Goal: Use online tool/utility: Use online tool/utility

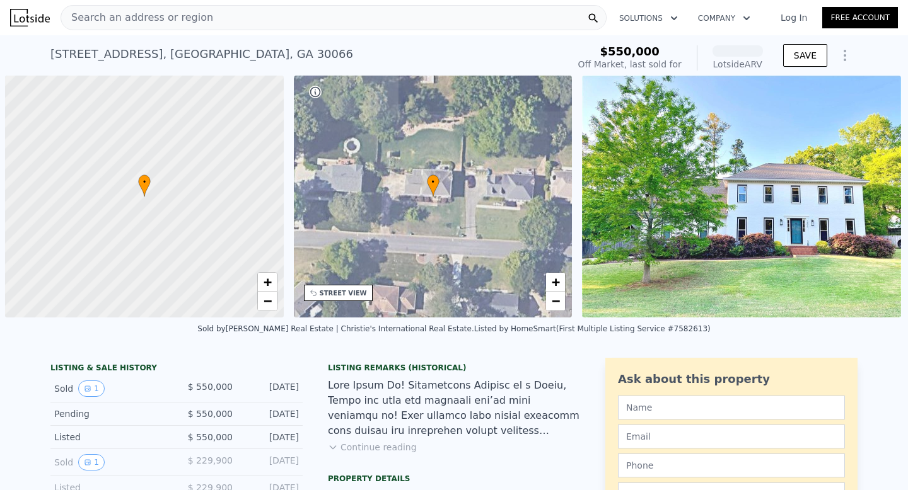
scroll to position [0, 5]
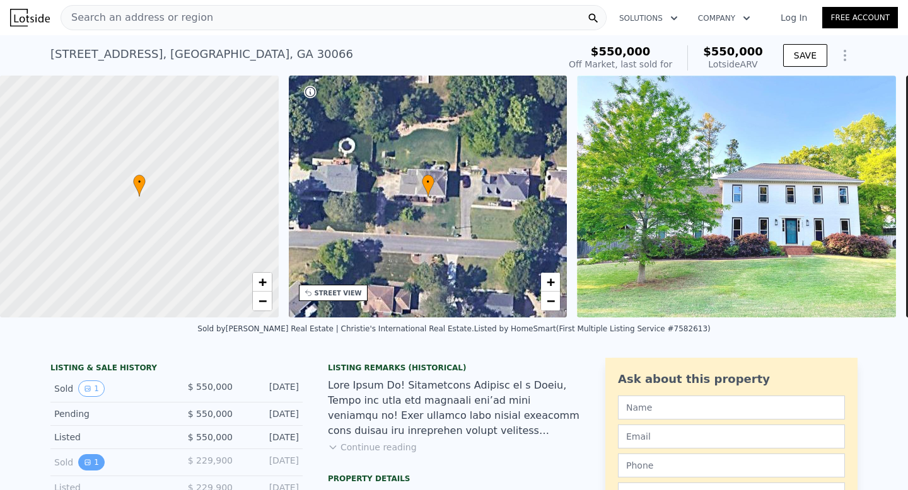
click at [93, 463] on button "1" at bounding box center [91, 462] width 26 height 16
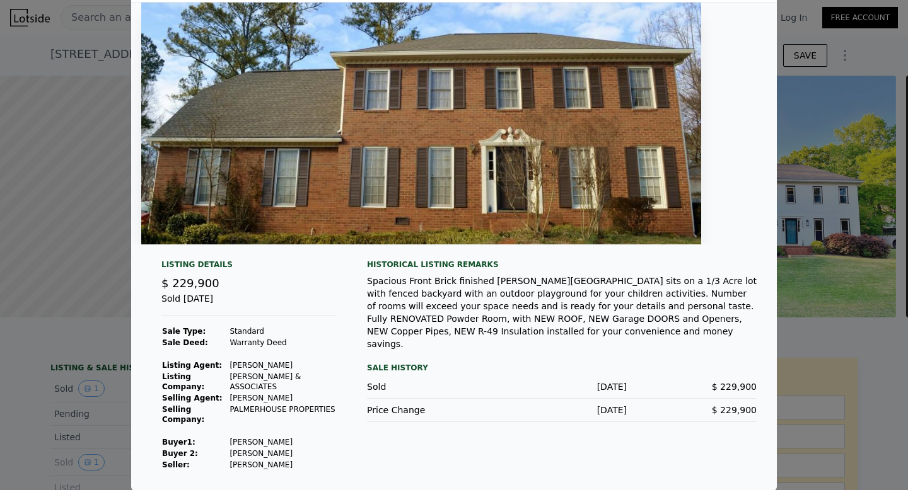
scroll to position [0, 0]
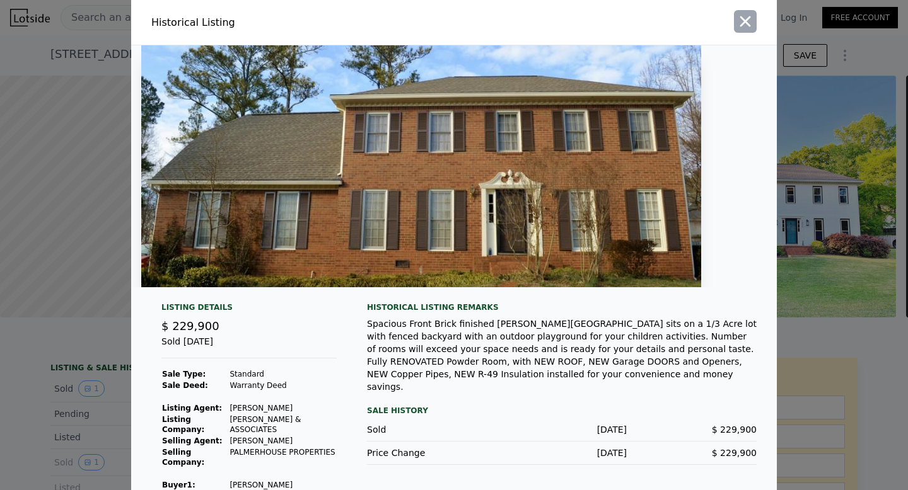
click at [742, 22] on icon "button" at bounding box center [745, 21] width 11 height 11
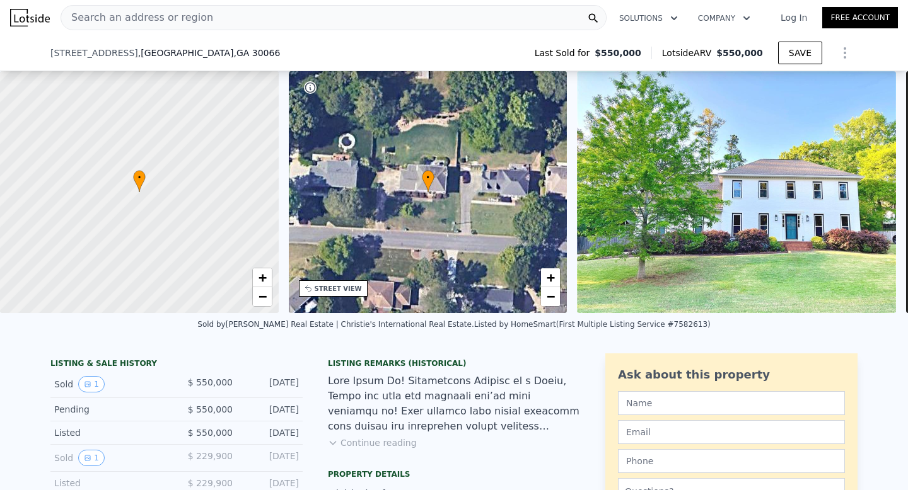
scroll to position [149, 0]
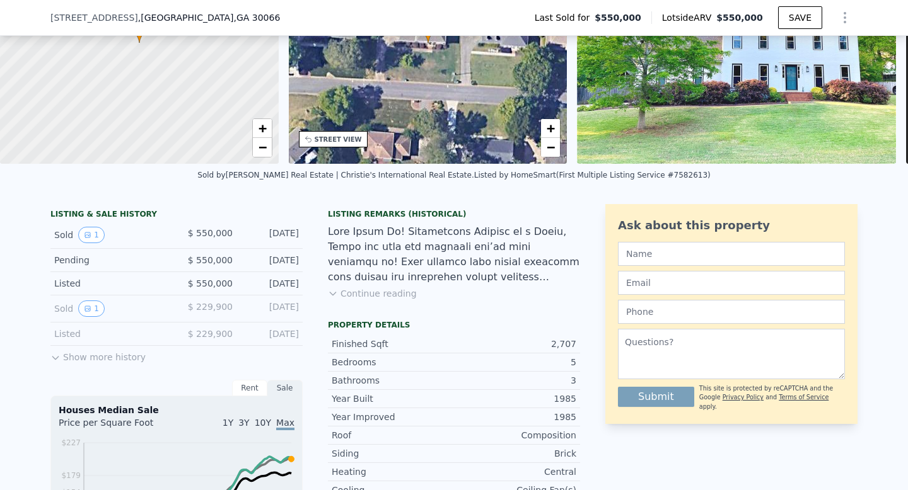
click at [80, 356] on button "Show more history" at bounding box center [97, 355] width 95 height 18
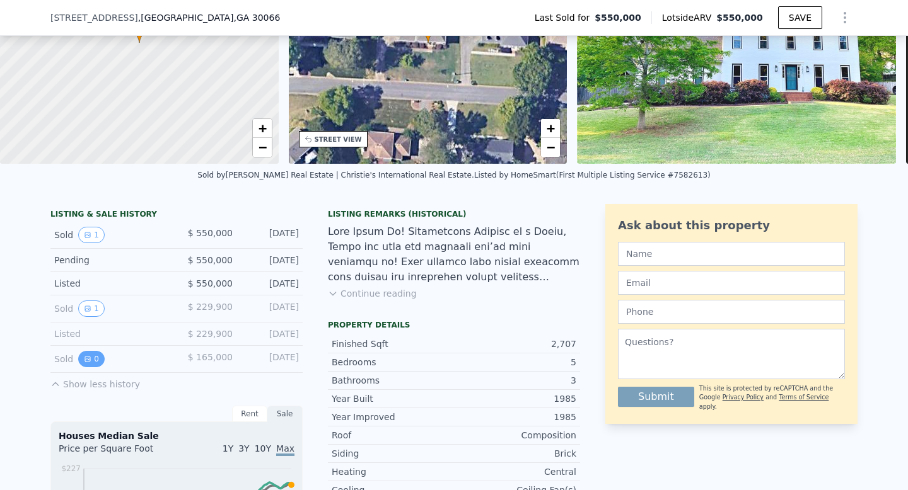
click at [91, 362] on icon "View historical data" at bounding box center [88, 359] width 8 height 8
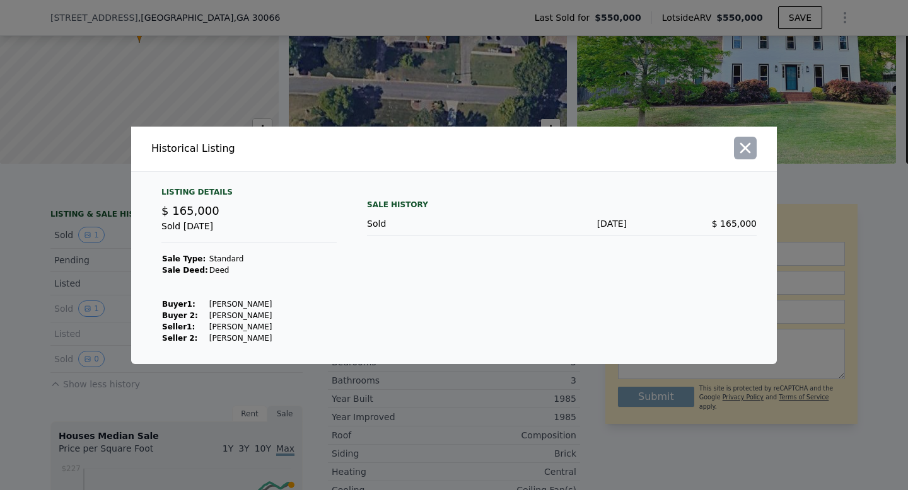
click at [747, 151] on icon "button" at bounding box center [745, 147] width 11 height 11
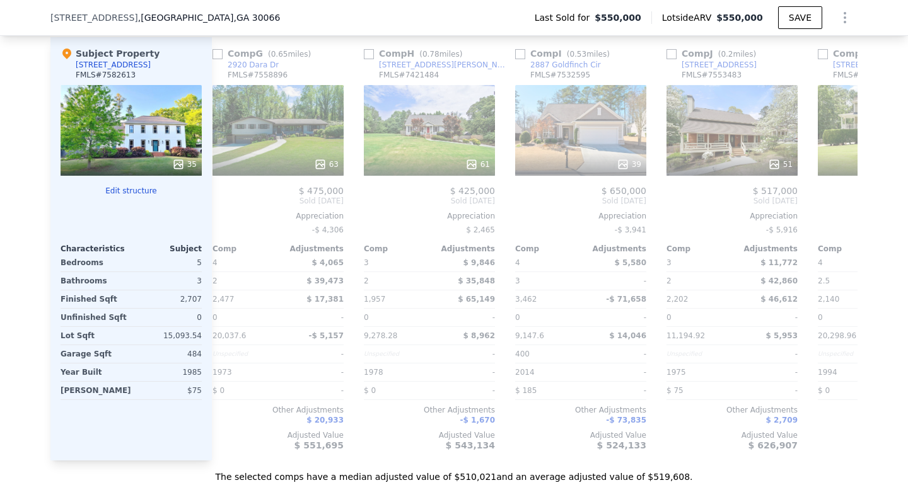
scroll to position [0, 923]
click at [847, 202] on icon at bounding box center [841, 200] width 25 height 25
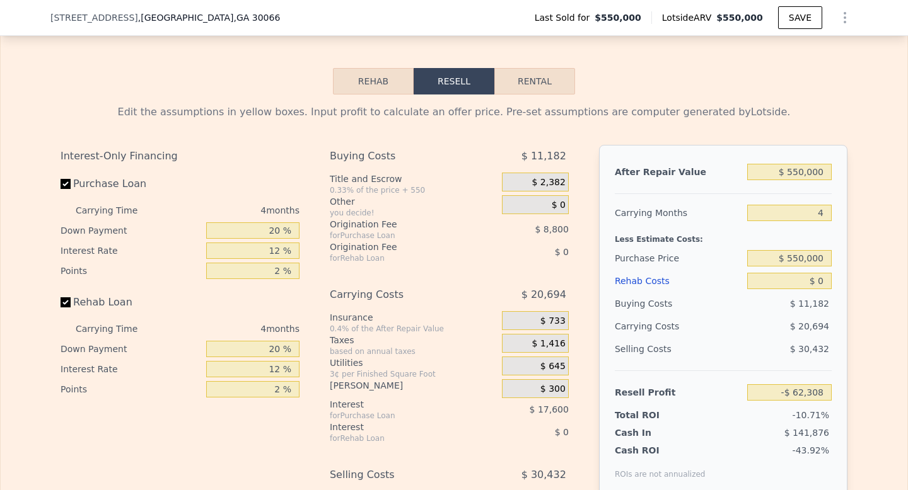
scroll to position [1954, 0]
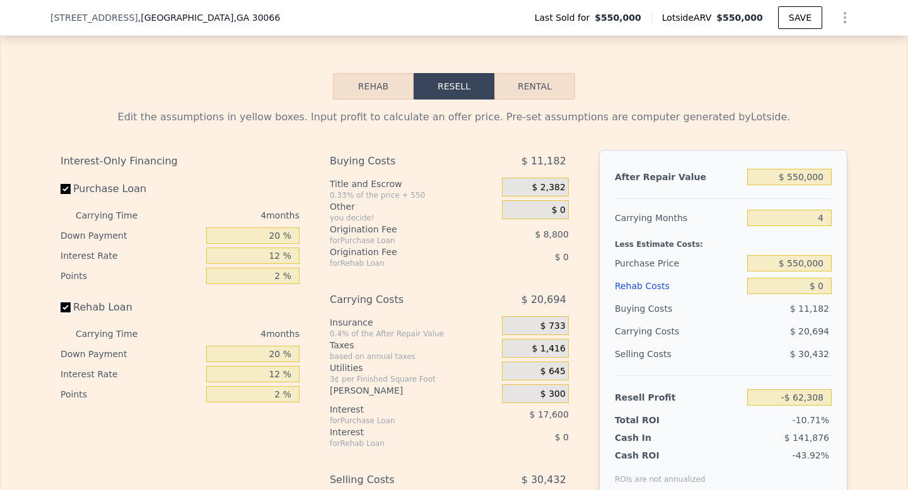
click at [68, 309] on input "Rehab Loan" at bounding box center [66, 308] width 10 height 10
checkbox input "false"
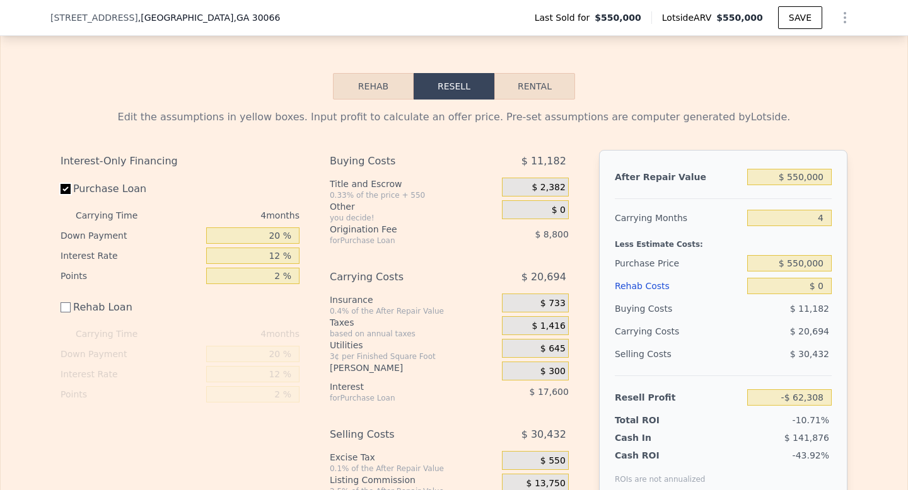
click at [70, 193] on input "Purchase Loan" at bounding box center [66, 189] width 10 height 10
checkbox input "false"
type input "-$ 35,908"
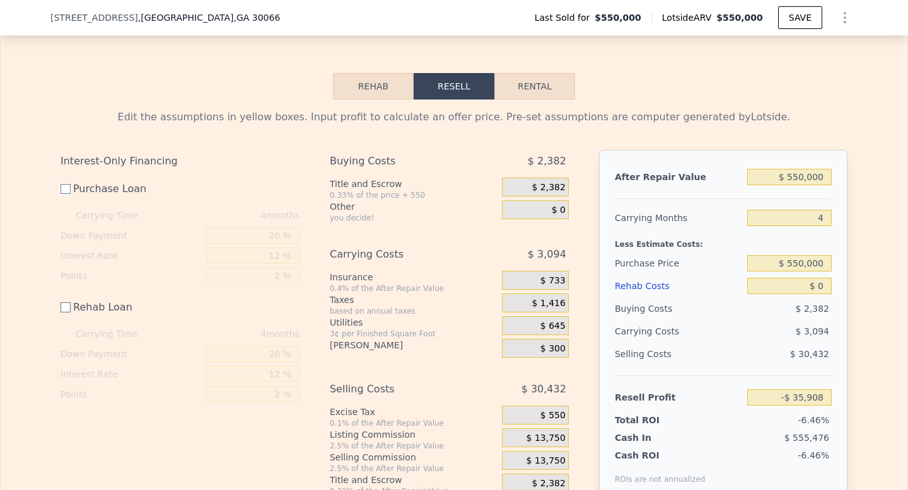
click at [70, 193] on input "Purchase Loan" at bounding box center [66, 189] width 10 height 10
checkbox input "true"
type input "-$ 62,308"
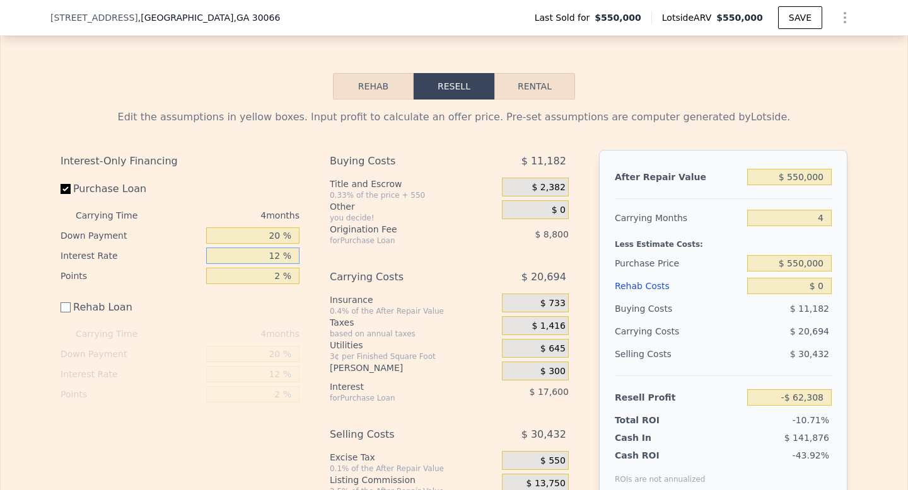
click at [281, 256] on input "12 %" at bounding box center [252, 256] width 93 height 16
type input "1 %"
type input "-$ 46,176"
type input "5 %"
type input "-$ 52,040"
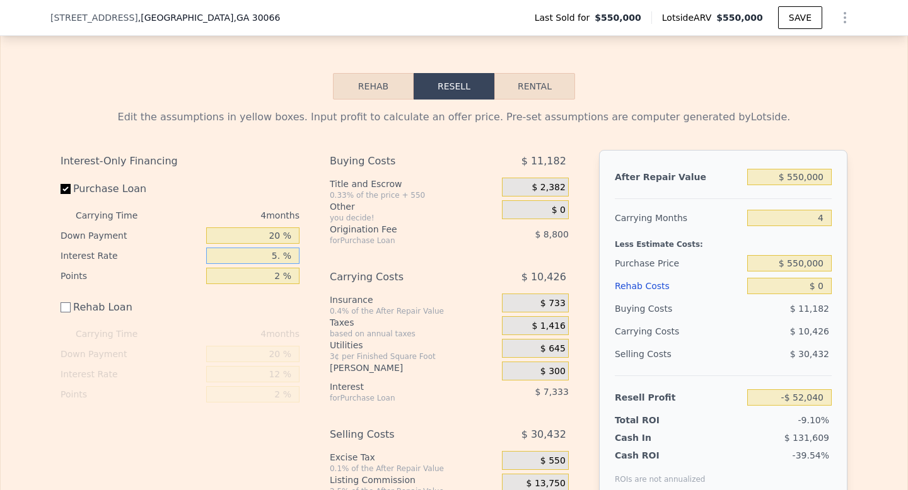
type input "5.3 %"
type input "-$ 52,480"
type input "5.38 %"
type input "-$ 52,600"
type input "5.38 %"
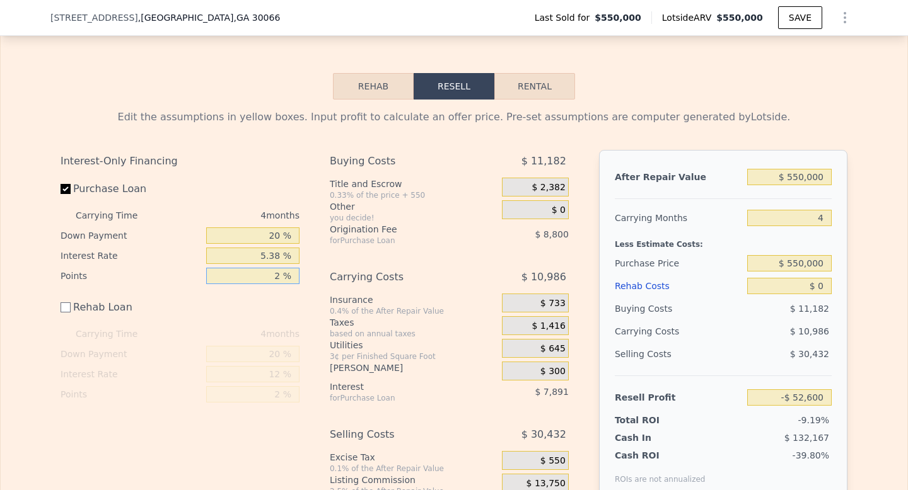
click at [284, 277] on input "2 %" at bounding box center [252, 276] width 93 height 16
type input "0 %"
type input "-$ 43,800"
type input "0 %"
click at [310, 262] on div "Interest-Only Financing Purchase Loan Carrying Time 4 months Down Payment 20 % …" at bounding box center [454, 346] width 787 height 392
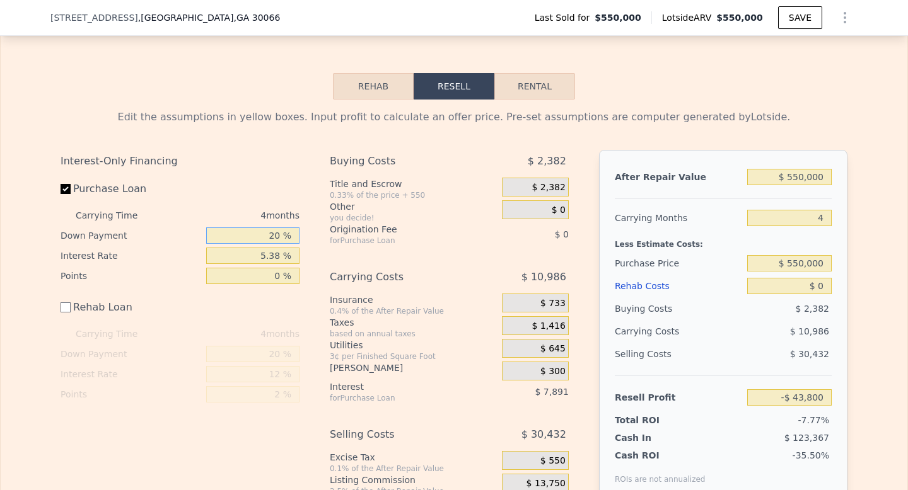
click at [286, 238] on input "20 %" at bounding box center [252, 236] width 93 height 16
type input "2 %"
type input "-$ 45,576"
type input "1 %"
type input "-$ 45,672"
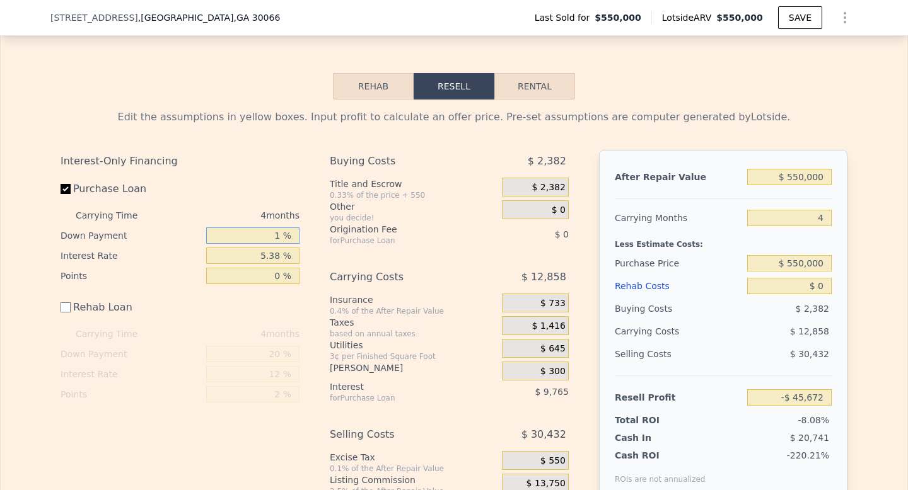
type input "10 %"
type input "-$ 44,784"
type input "10 %"
click at [321, 223] on div "Interest-Only Financing Purchase Loan Carrying Time 4 months Down Payment 10 % …" at bounding box center [454, 346] width 787 height 392
click at [316, 234] on div "Interest-Only Financing Purchase Loan Carrying Time 4 months Down Payment 10 % …" at bounding box center [454, 346] width 787 height 392
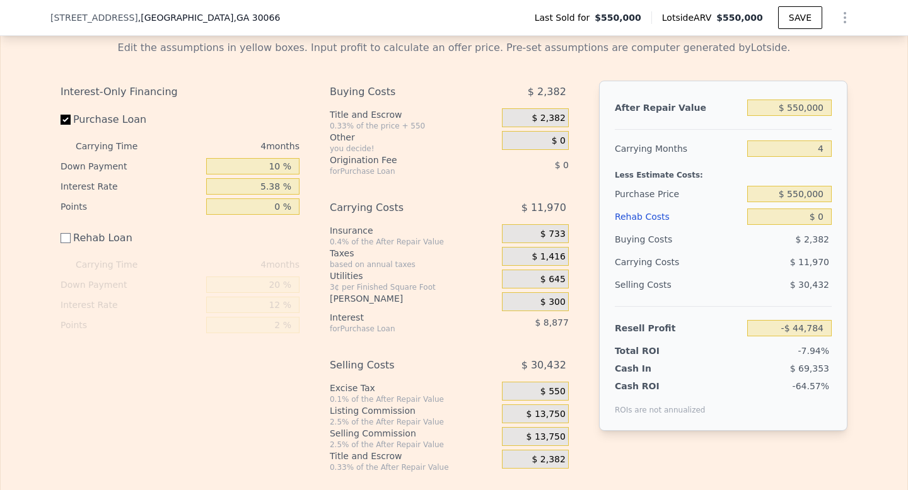
scroll to position [2022, 0]
click at [791, 110] on input "$ 550,000" at bounding box center [789, 108] width 84 height 16
type input "$ 0000"
type input "-$ 564,169"
type input "$ 60,000"
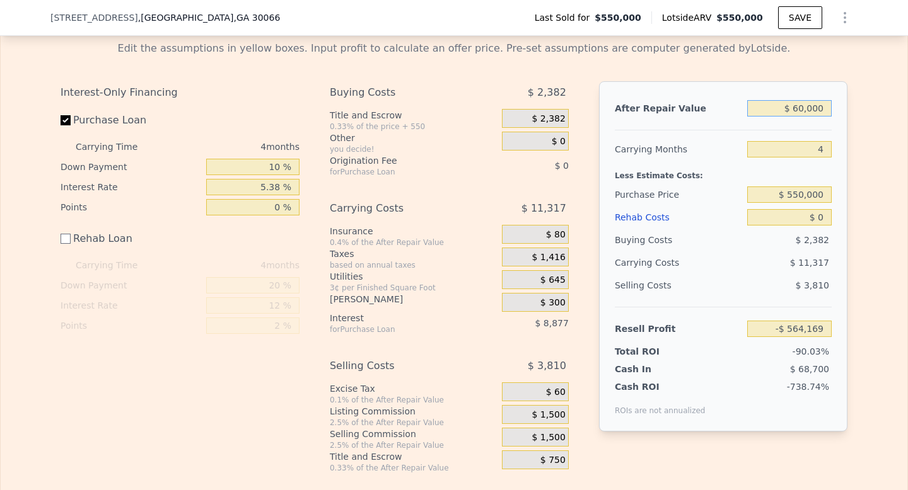
type input "-$ 507,509"
type input "$ 600,000"
type input "$ 2,433"
type input "$ 600,000"
click at [864, 224] on div "Edit the assumptions in yellow boxes. Input profit to calculate an offer price.…" at bounding box center [454, 252] width 906 height 442
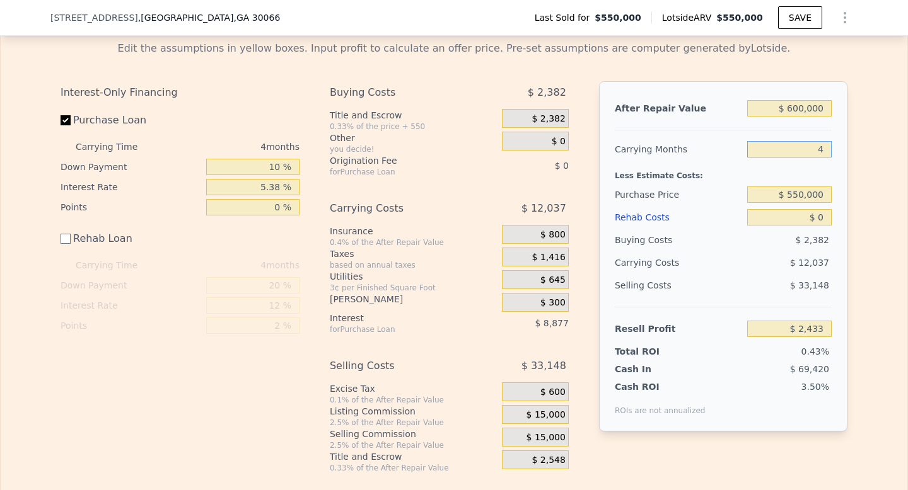
click at [827, 149] on input "4" at bounding box center [789, 149] width 84 height 16
type input "48"
type input "-$ 129,968"
type input "48"
click at [861, 161] on div "Edit the assumptions in yellow boxes. Input profit to calculate an offer price.…" at bounding box center [454, 252] width 906 height 442
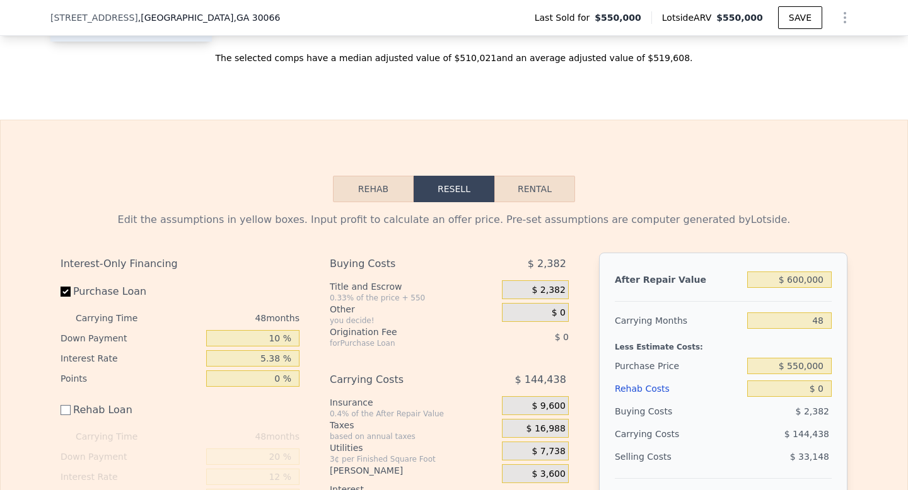
scroll to position [1850, 0]
click at [354, 196] on button "Rehab" at bounding box center [373, 190] width 81 height 26
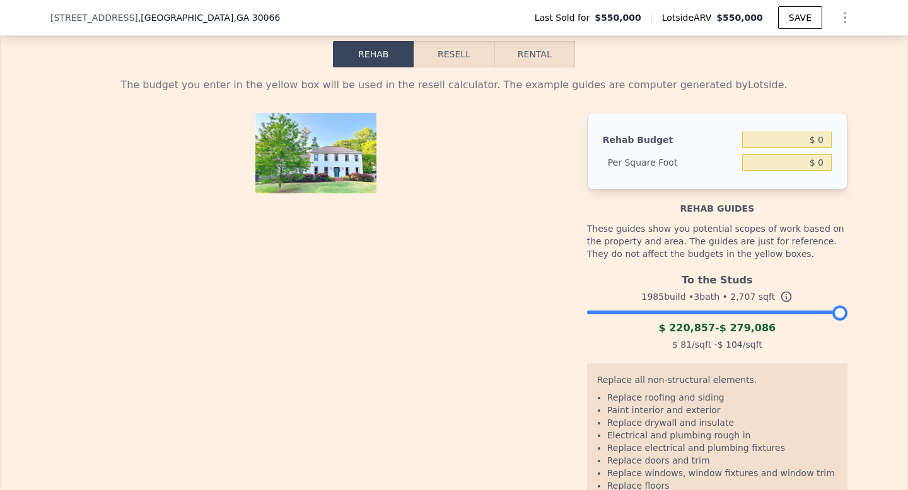
scroll to position [1997, 0]
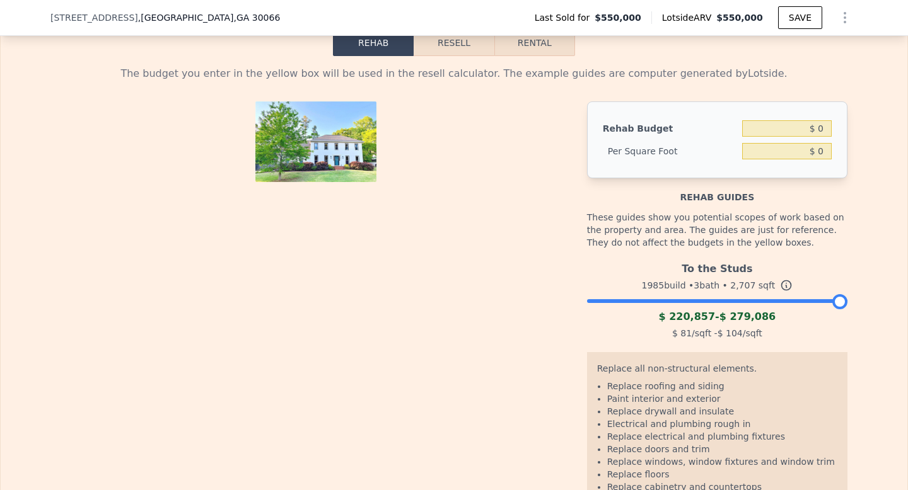
drag, startPoint x: 837, startPoint y: 303, endPoint x: 848, endPoint y: 294, distance: 13.5
click at [848, 294] on div "The budget you enter in the yellow box will be used in the resell calculator. T…" at bounding box center [453, 307] width 807 height 503
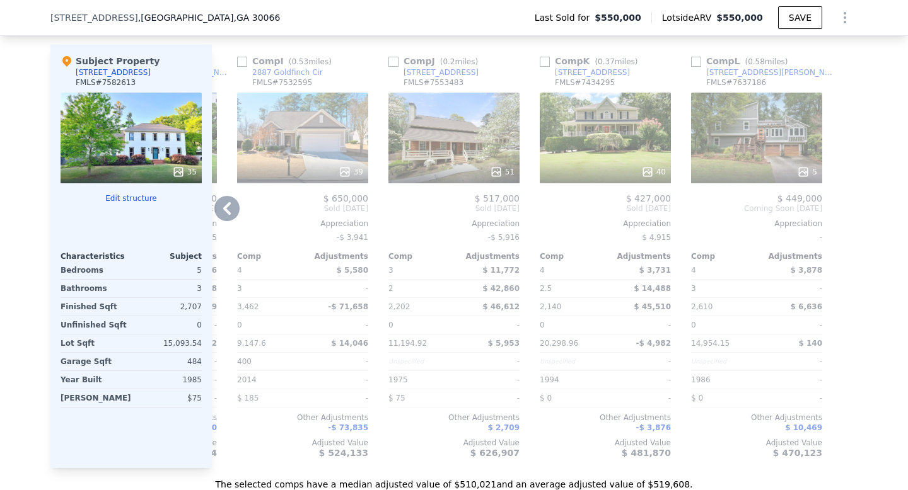
scroll to position [1409, 0]
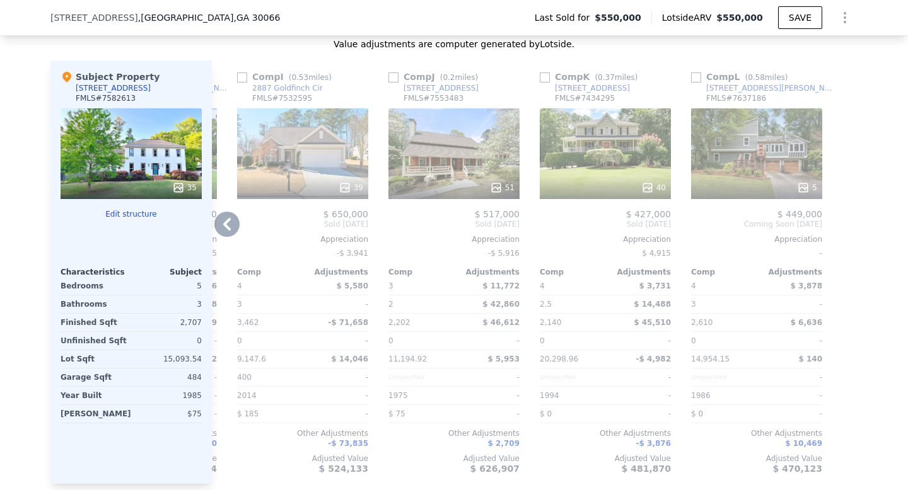
click at [337, 292] on div "$ 5,580" at bounding box center [336, 286] width 63 height 18
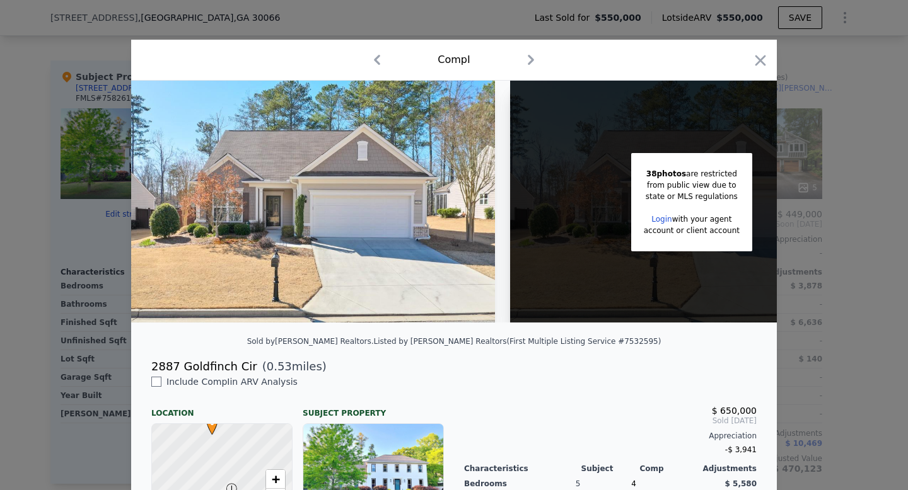
scroll to position [1, 0]
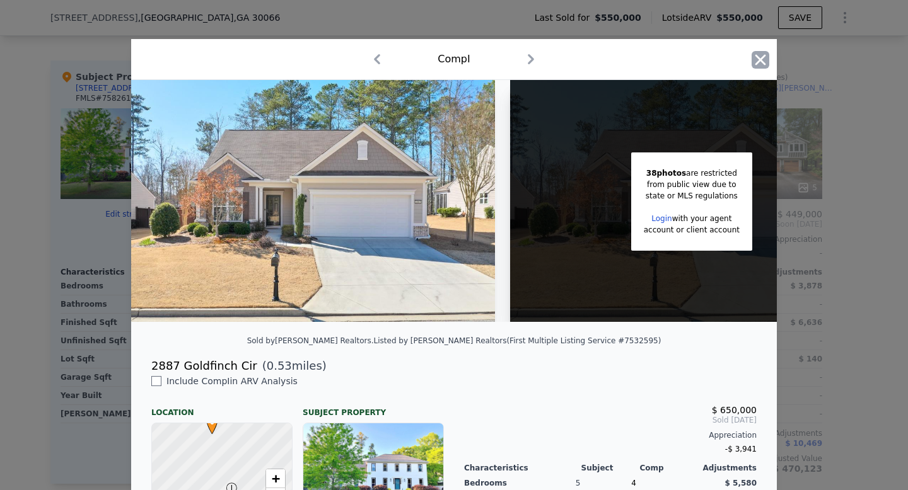
click at [761, 60] on icon "button" at bounding box center [760, 59] width 11 height 11
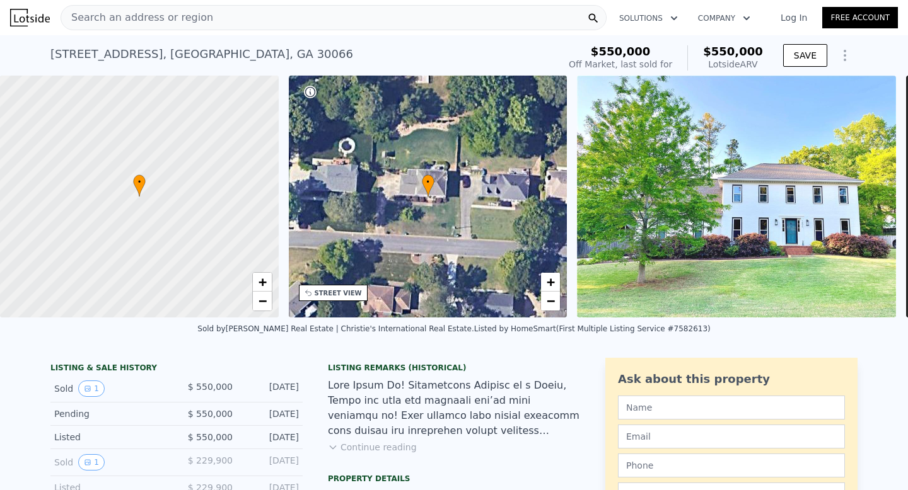
click at [348, 443] on button "Continue reading" at bounding box center [372, 447] width 89 height 13
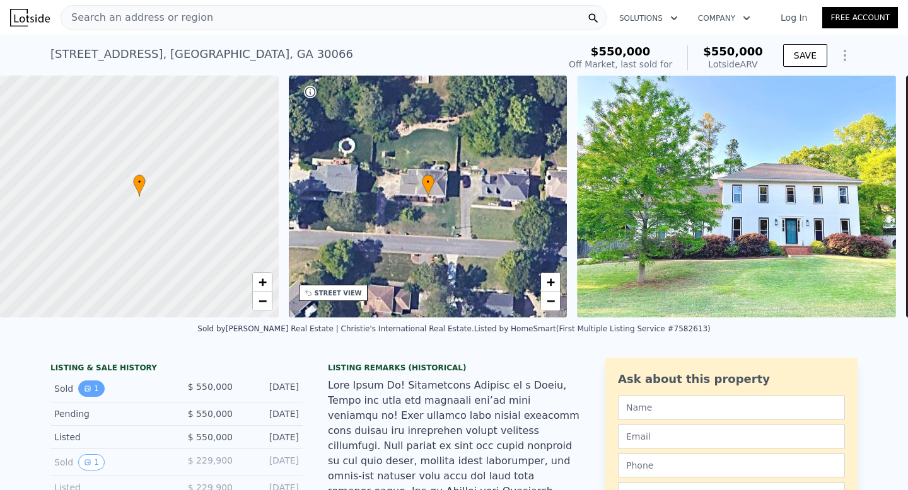
click at [90, 383] on button "1" at bounding box center [91, 389] width 26 height 16
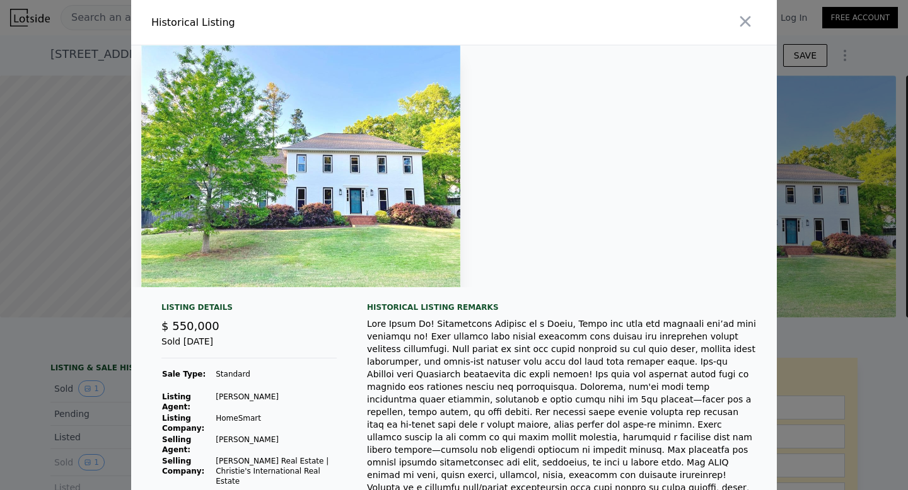
click at [49, 349] on div at bounding box center [454, 245] width 908 height 490
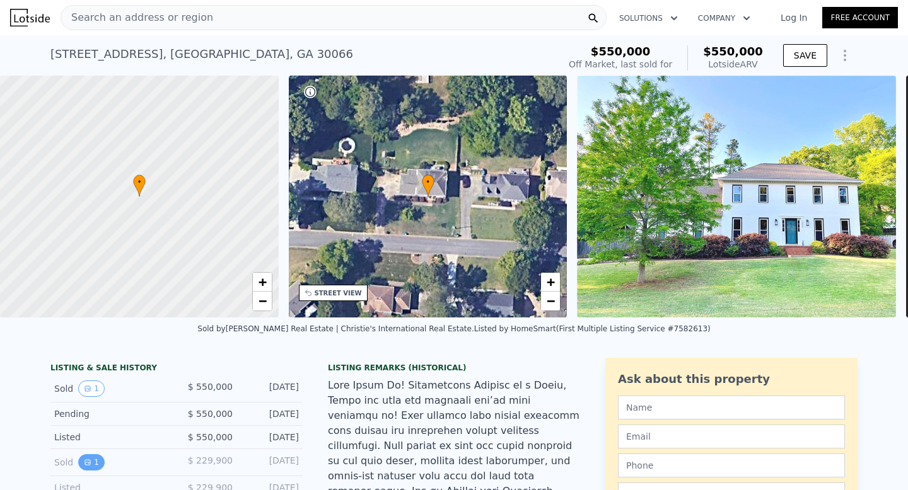
click at [84, 463] on icon "View historical data" at bounding box center [88, 463] width 8 height 8
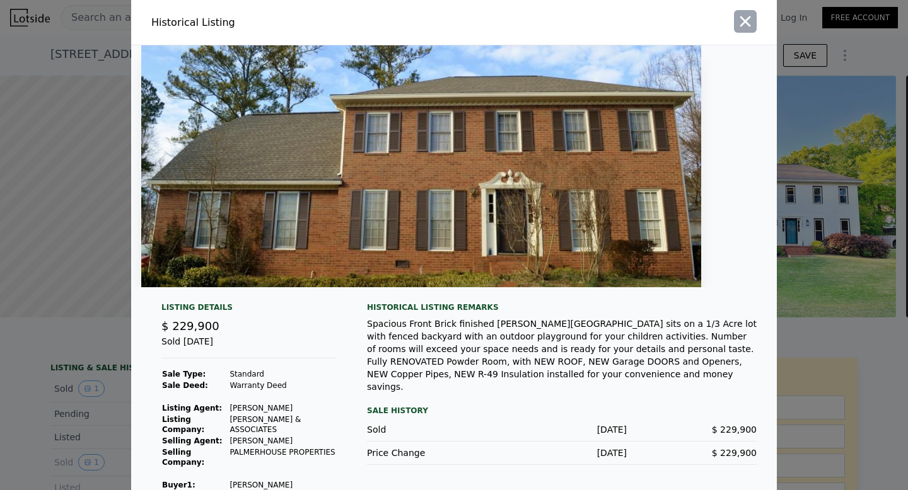
click at [744, 20] on icon "button" at bounding box center [745, 21] width 11 height 11
